Goal: Task Accomplishment & Management: Manage account settings

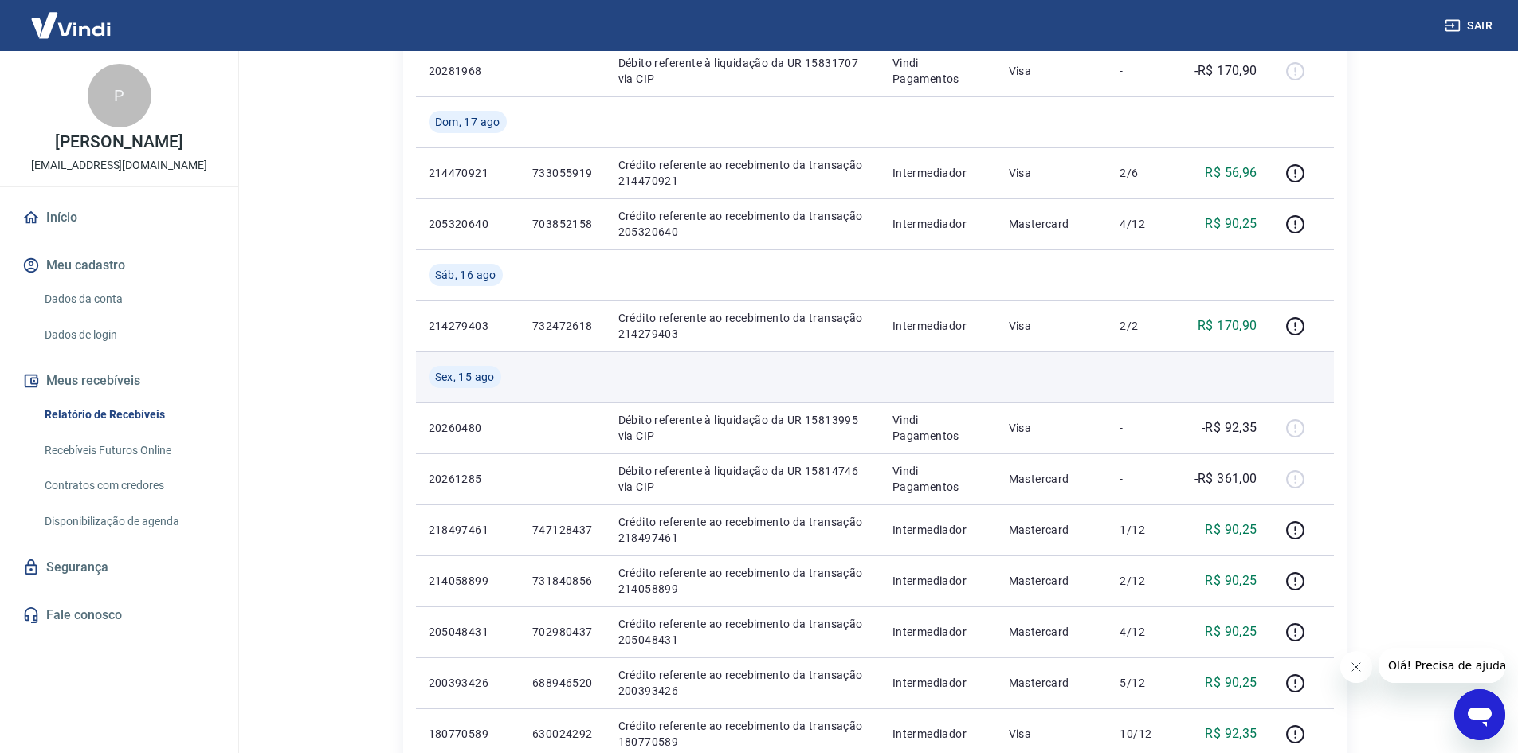
scroll to position [558, 0]
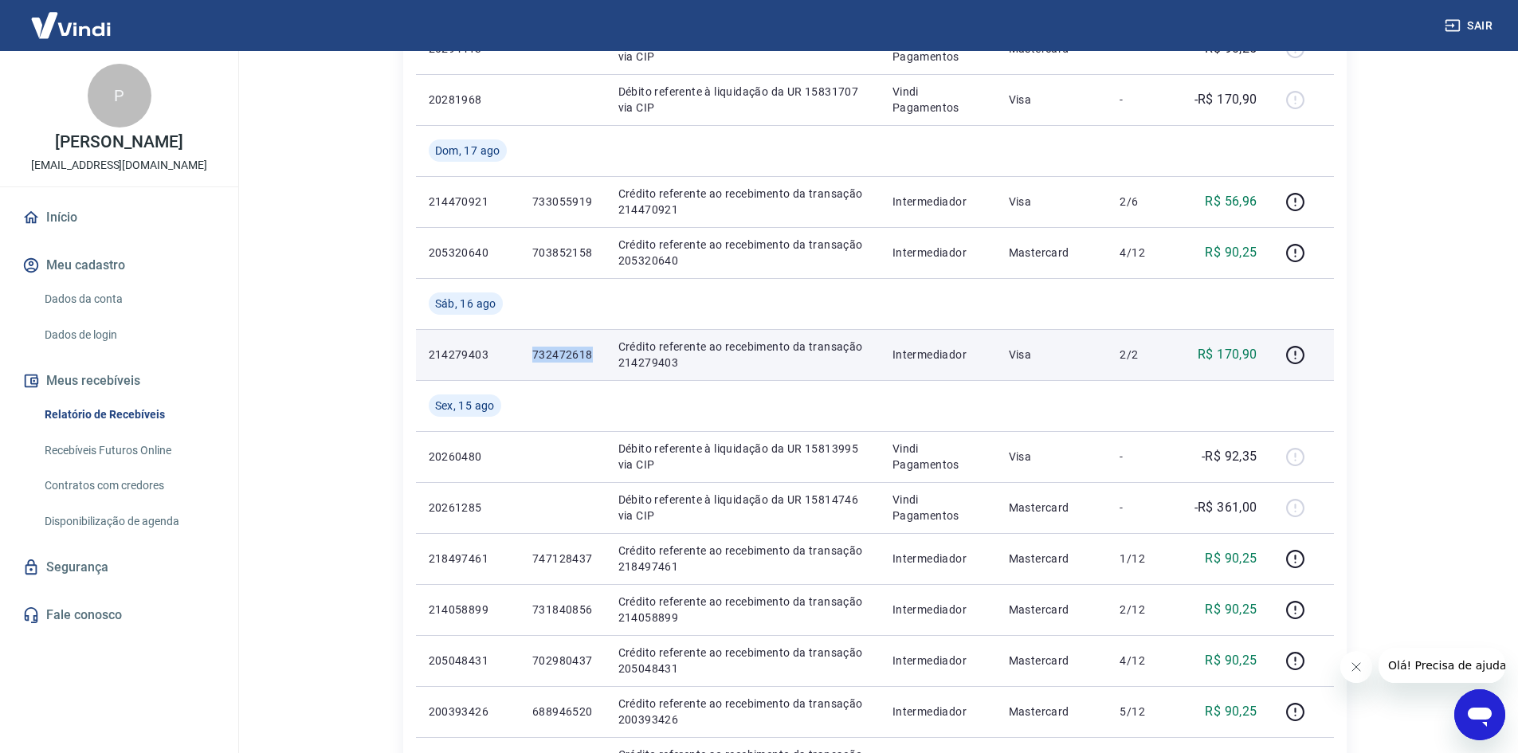
drag, startPoint x: 598, startPoint y: 353, endPoint x: 527, endPoint y: 346, distance: 71.3
click at [530, 353] on td "732472618" at bounding box center [562, 354] width 86 height 51
copy p "732472618"
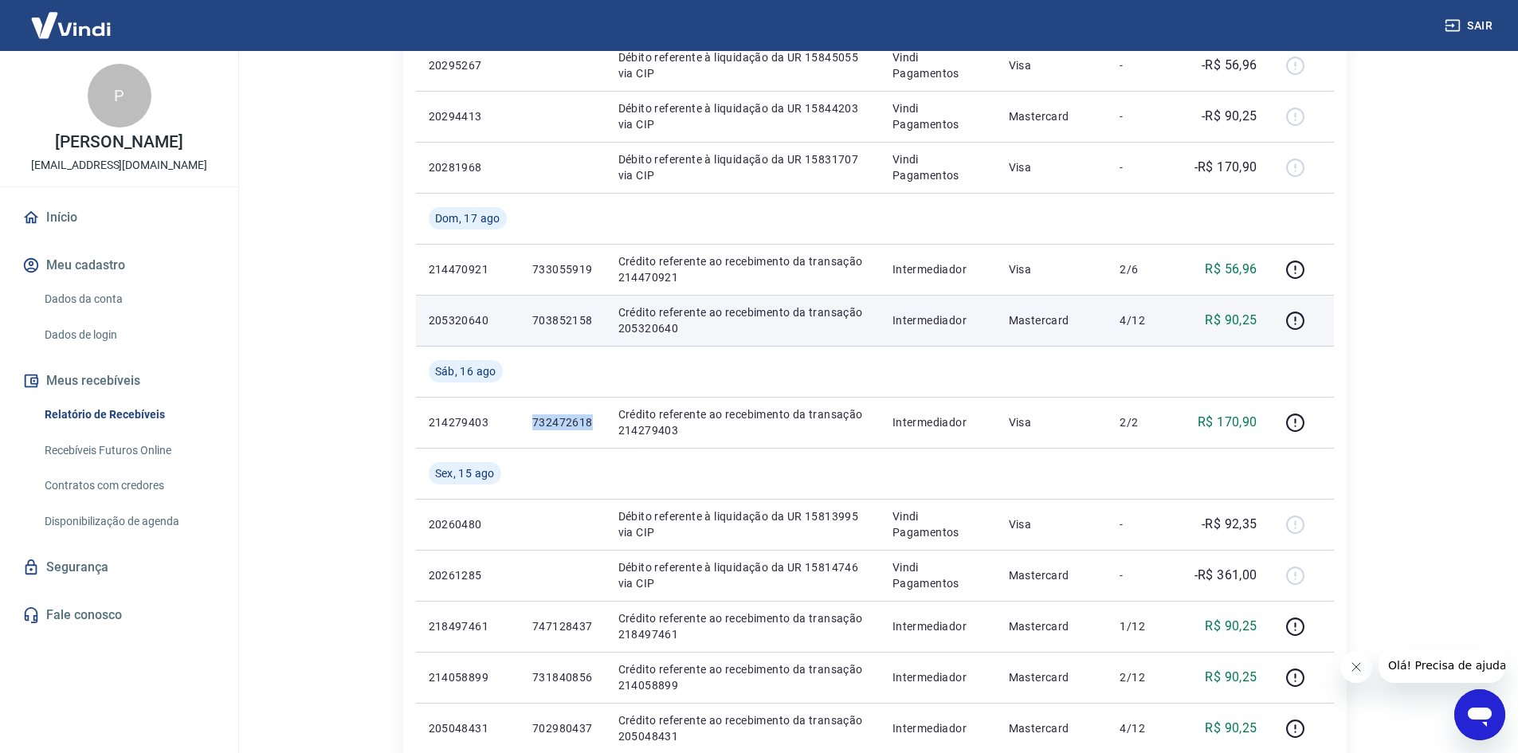
scroll to position [398, 0]
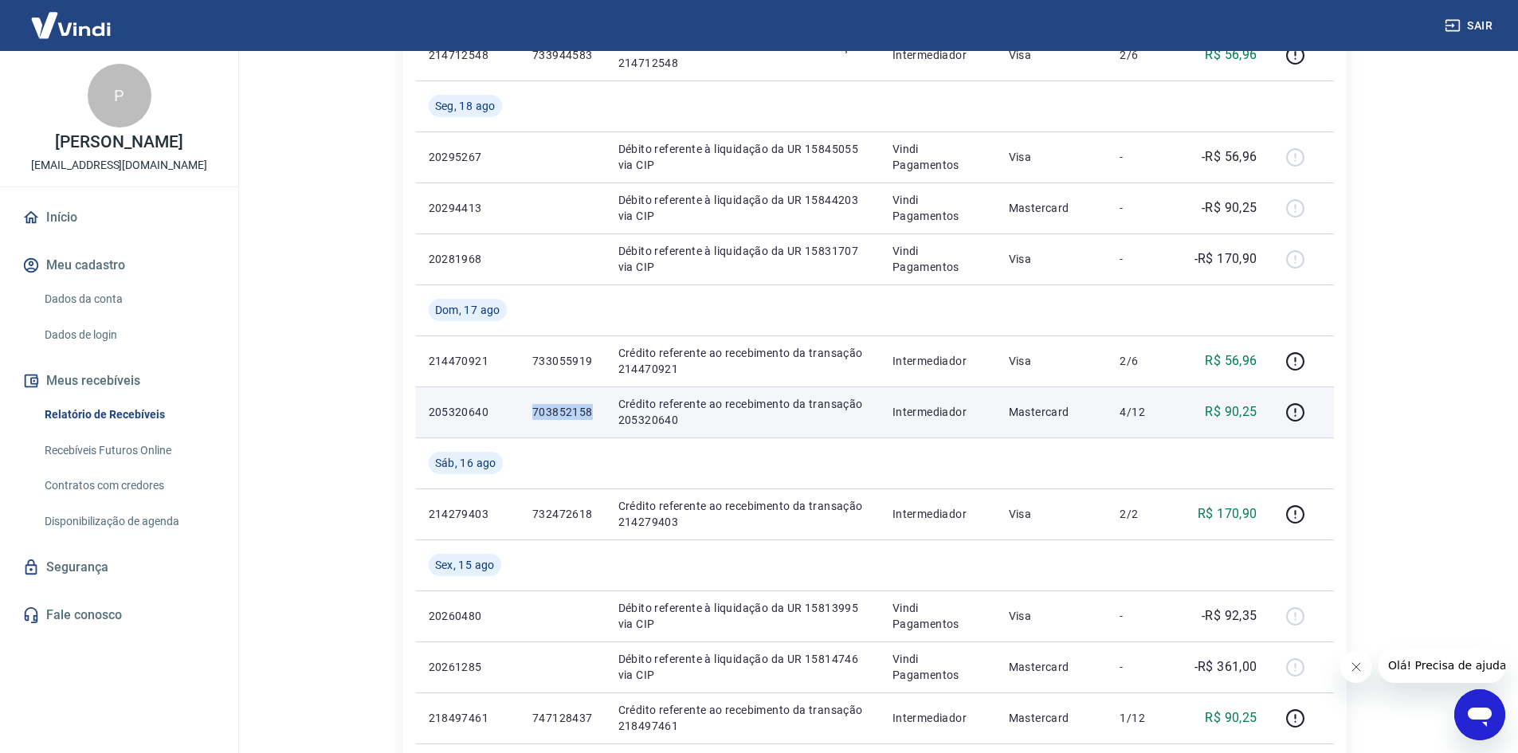
drag, startPoint x: 595, startPoint y: 413, endPoint x: 516, endPoint y: 418, distance: 79.1
click at [516, 418] on tr "205320640 703852158 Crédito referente ao recebimento da transação 205320640 Int…" at bounding box center [875, 411] width 918 height 51
copy tr "703852158"
drag, startPoint x: 667, startPoint y: 432, endPoint x: 627, endPoint y: 425, distance: 40.3
click at [661, 430] on td "Crédito referente ao recebimento da transação 205320640" at bounding box center [743, 411] width 274 height 51
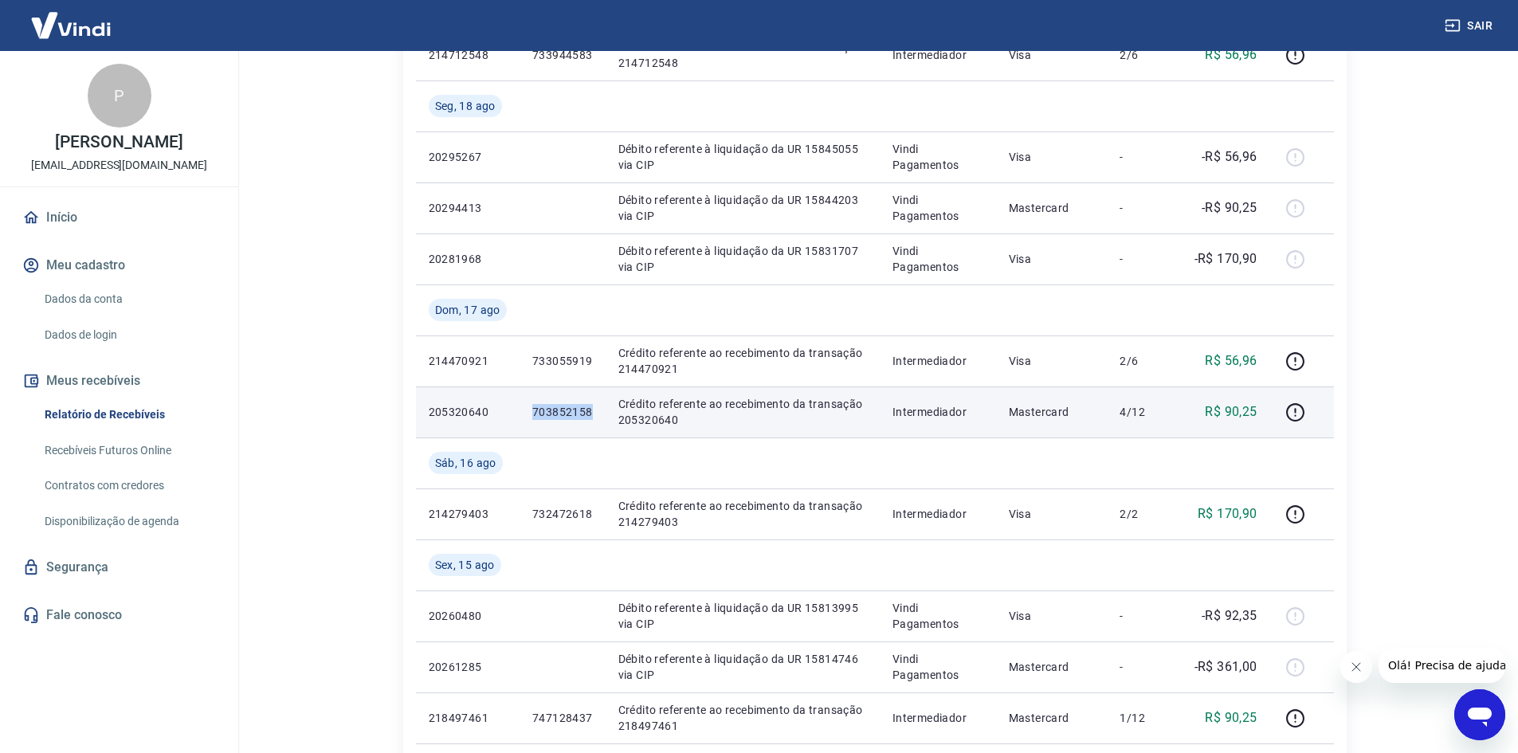
drag, startPoint x: 599, startPoint y: 410, endPoint x: 534, endPoint y: 422, distance: 66.4
click at [534, 422] on td "703852158" at bounding box center [562, 411] width 86 height 51
copy p "703852158"
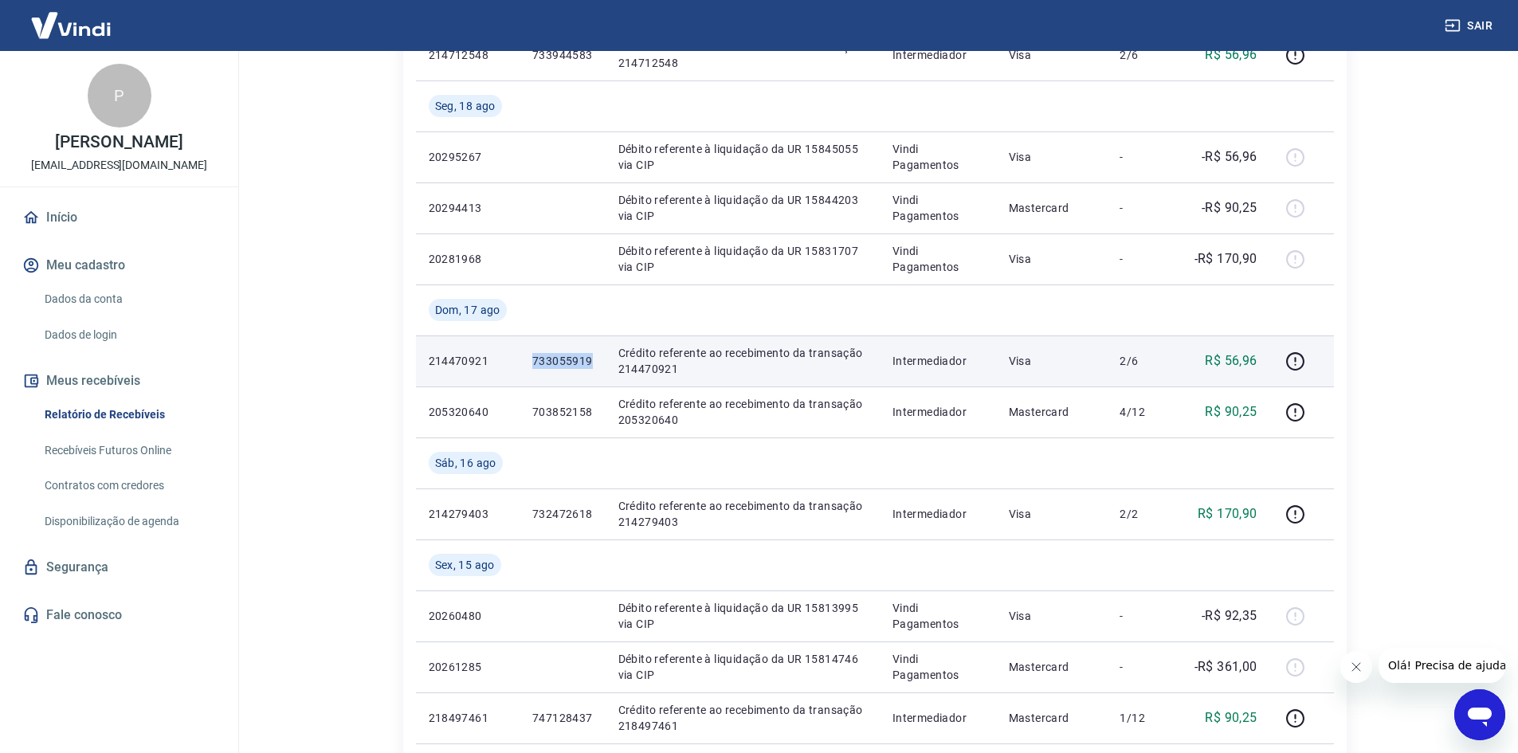
drag, startPoint x: 596, startPoint y: 359, endPoint x: 525, endPoint y: 359, distance: 70.9
click at [525, 359] on td "733055919" at bounding box center [562, 360] width 86 height 51
copy p "733055919"
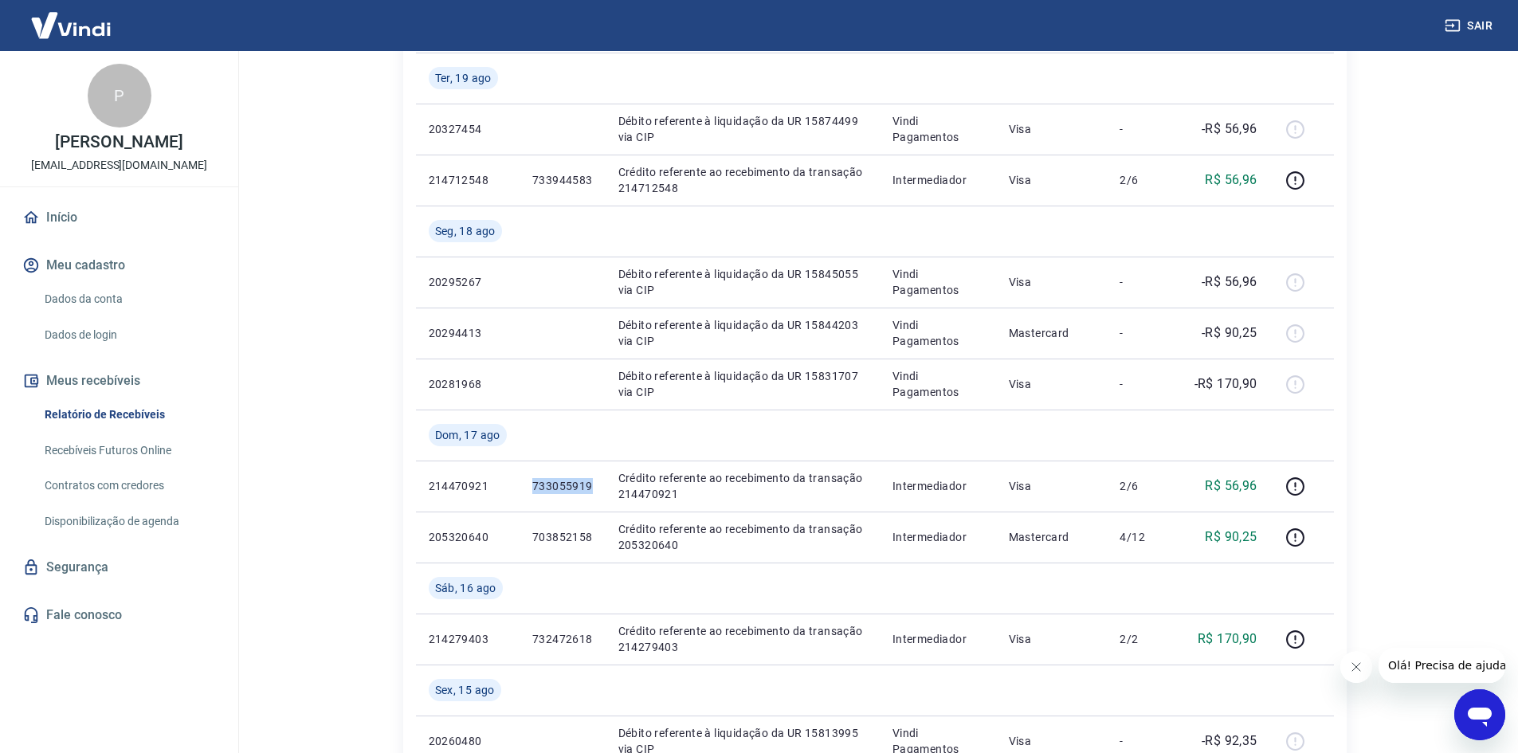
scroll to position [0, 0]
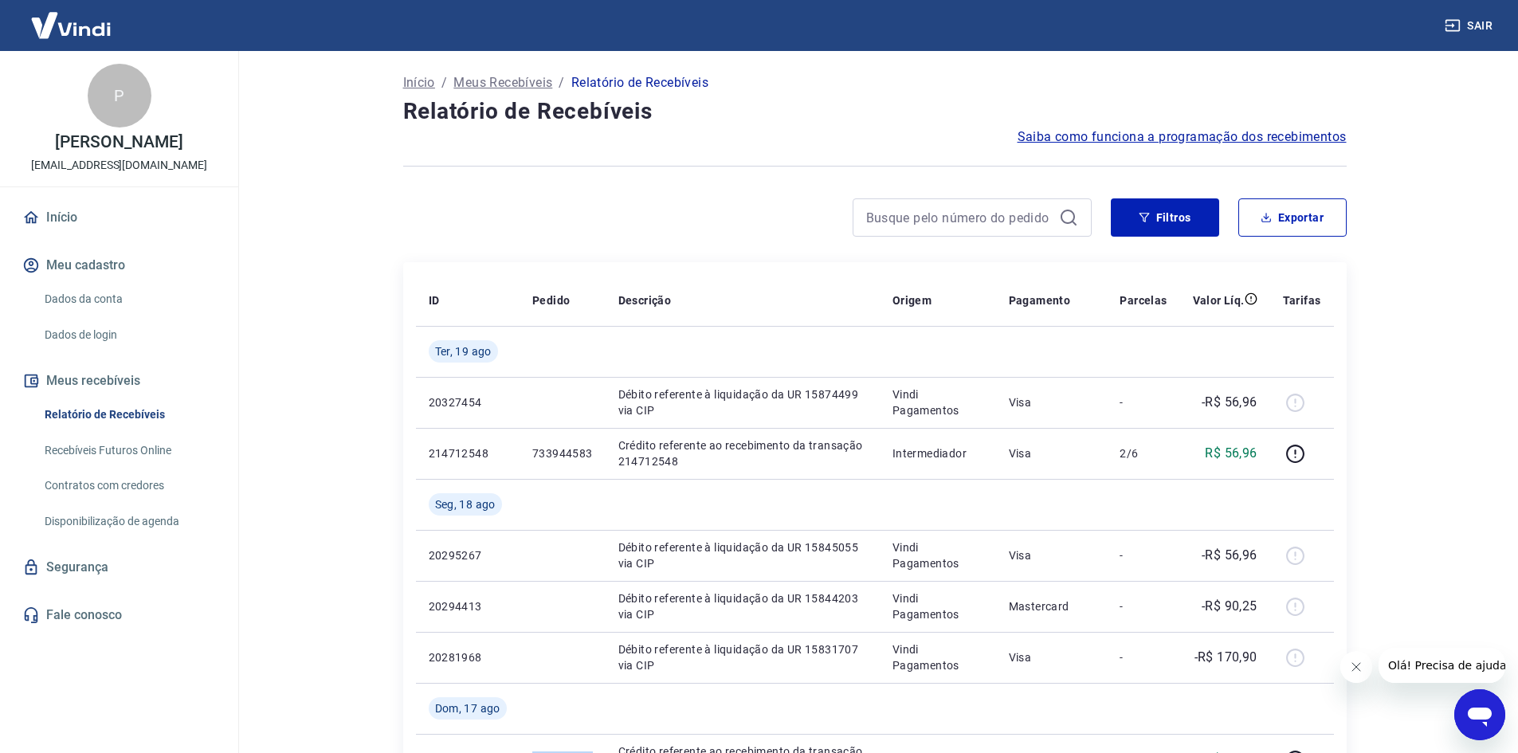
click at [1488, 27] on button "Sair" at bounding box center [1469, 25] width 57 height 29
